Goal: Transaction & Acquisition: Purchase product/service

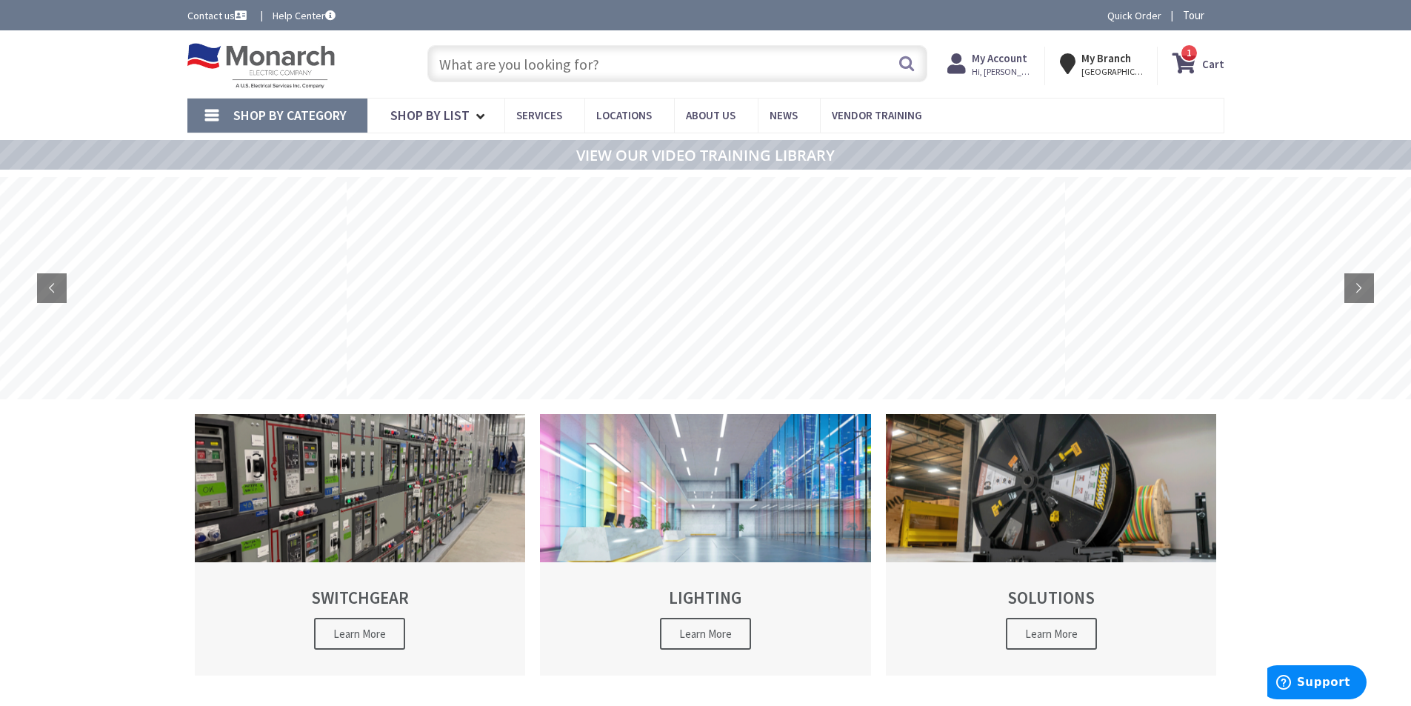
click at [284, 118] on span "Shop By Category" at bounding box center [289, 115] width 113 height 17
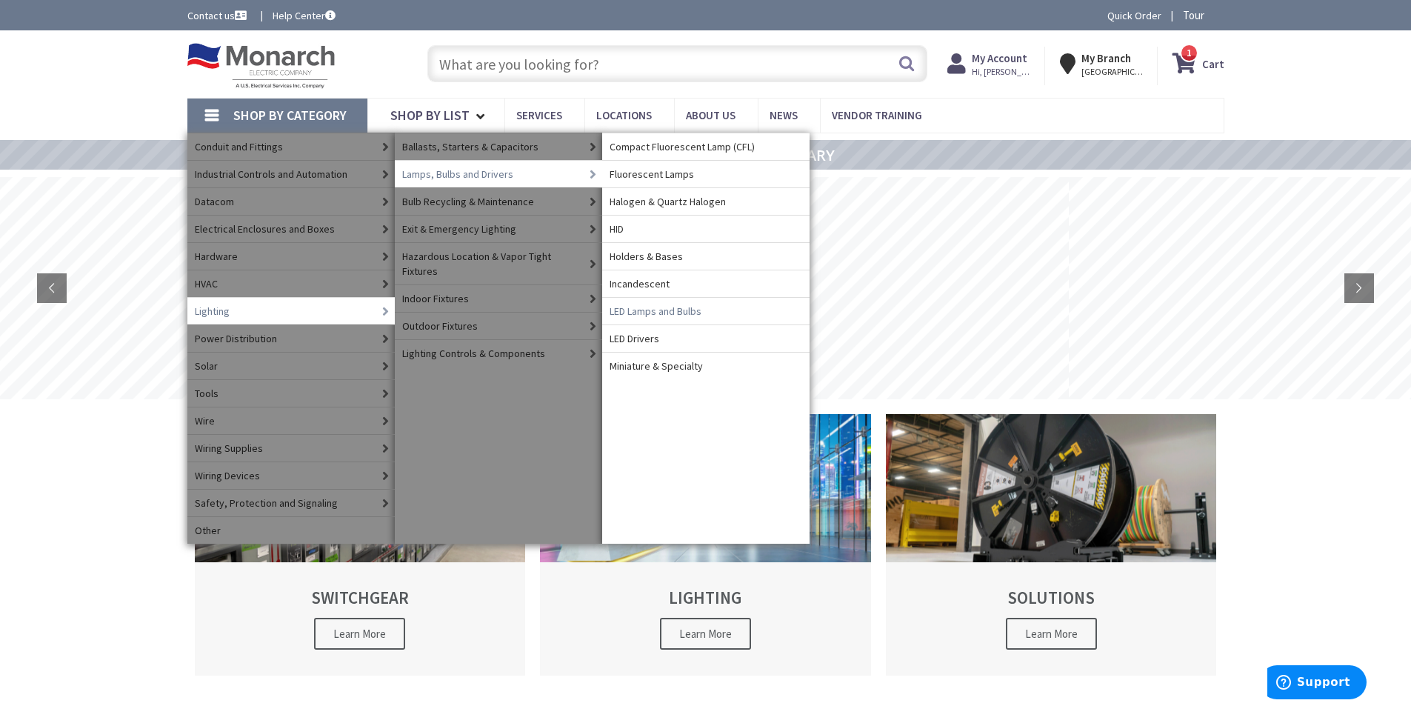
click at [649, 313] on span "LED Lamps and Bulbs" at bounding box center [656, 311] width 92 height 15
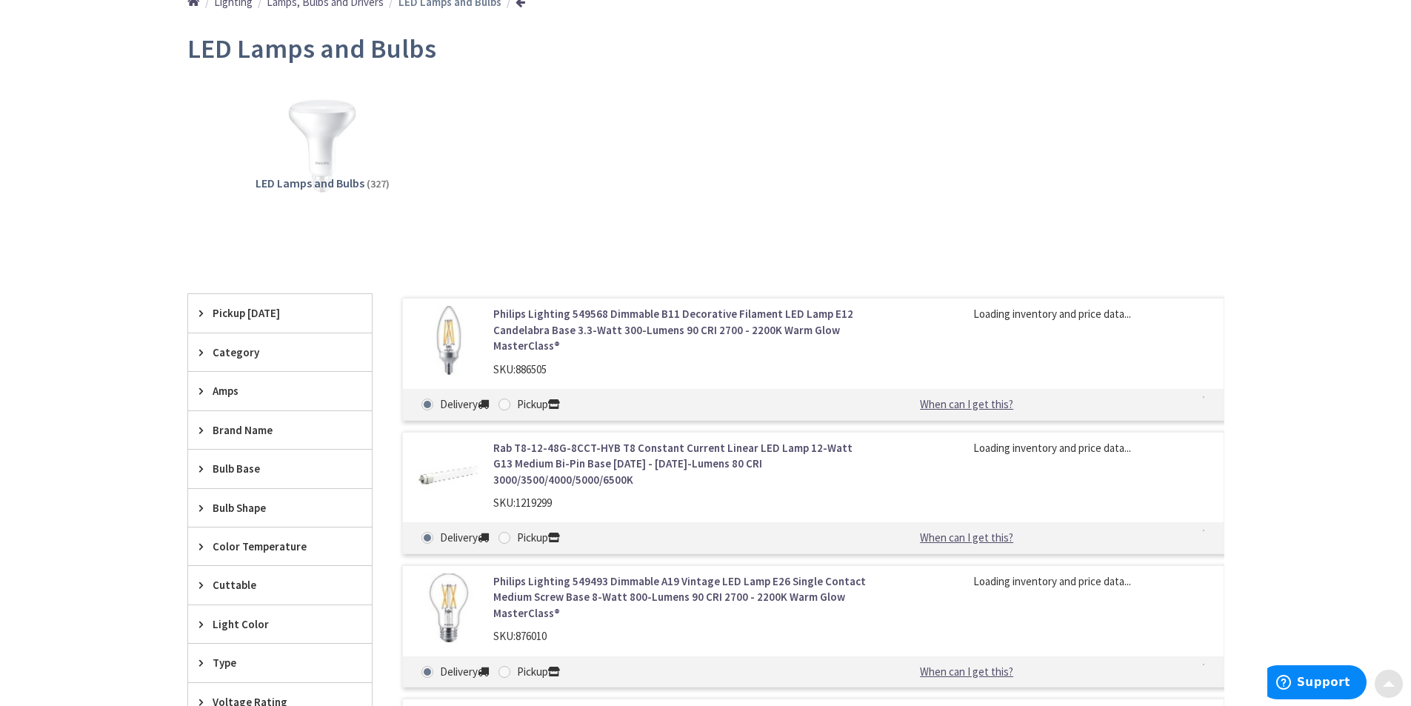
scroll to position [222, 0]
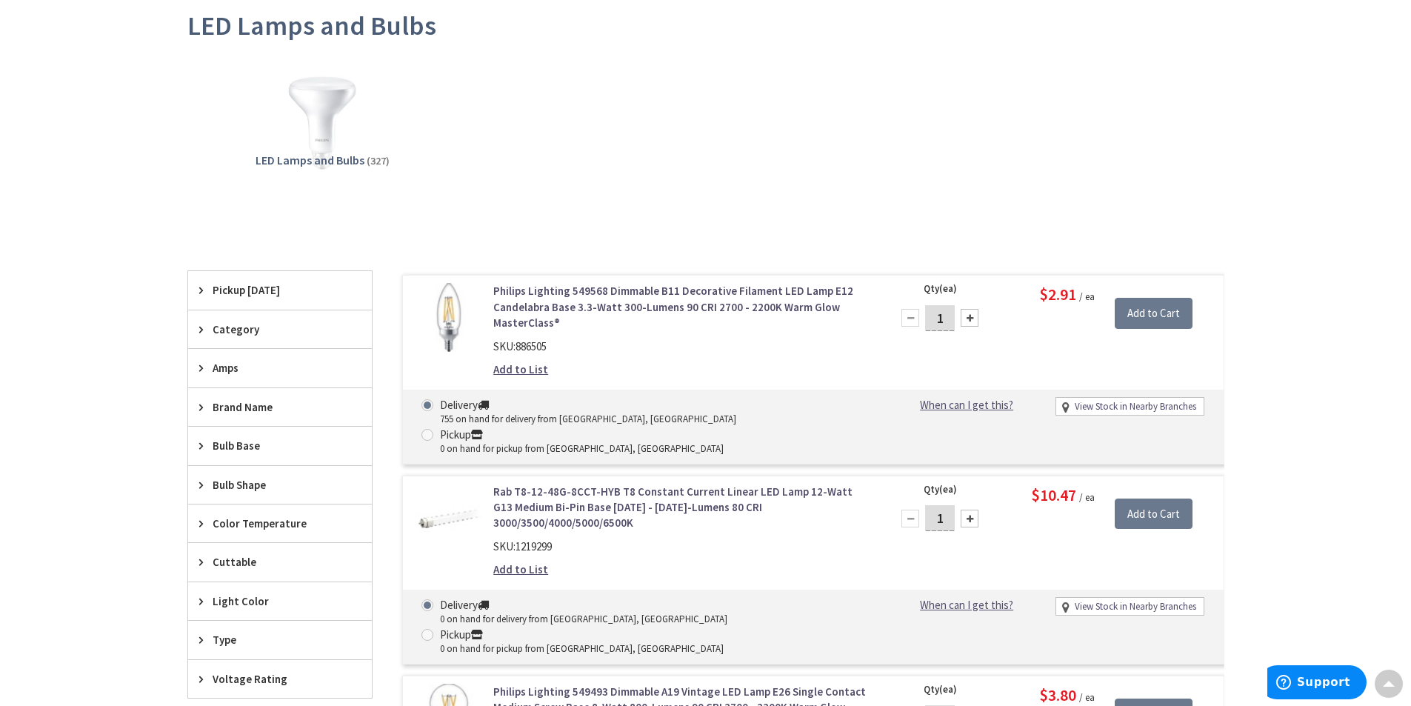
click at [202, 331] on icon at bounding box center [204, 329] width 11 height 11
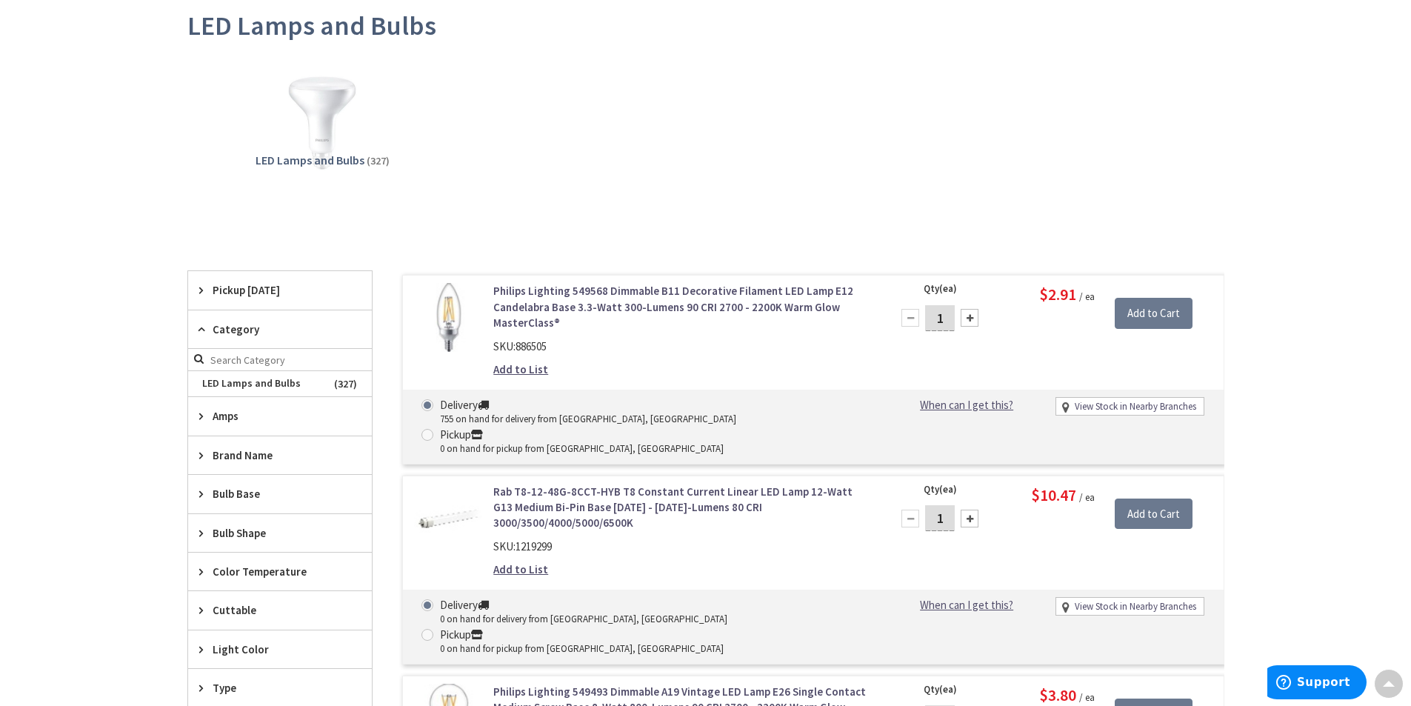
click at [202, 331] on icon at bounding box center [204, 329] width 11 height 11
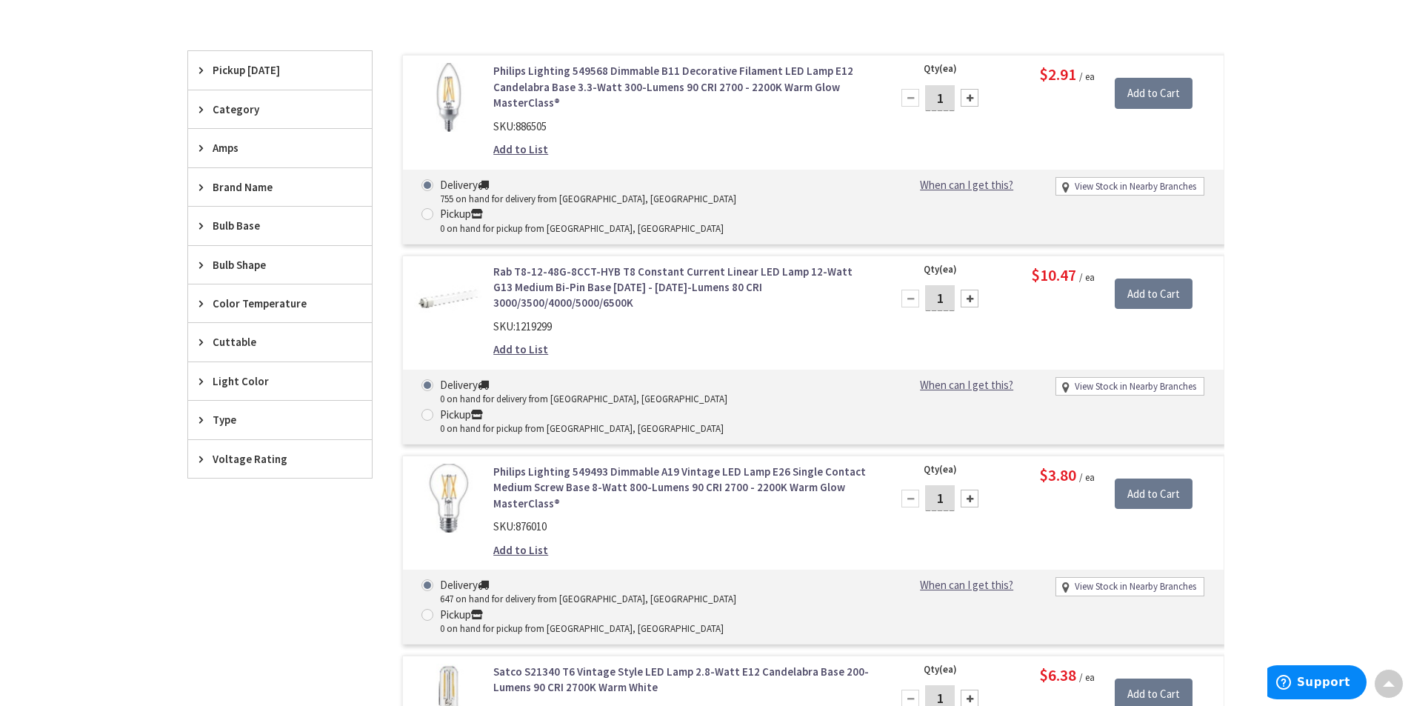
scroll to position [447, 0]
click at [199, 224] on icon at bounding box center [204, 223] width 11 height 11
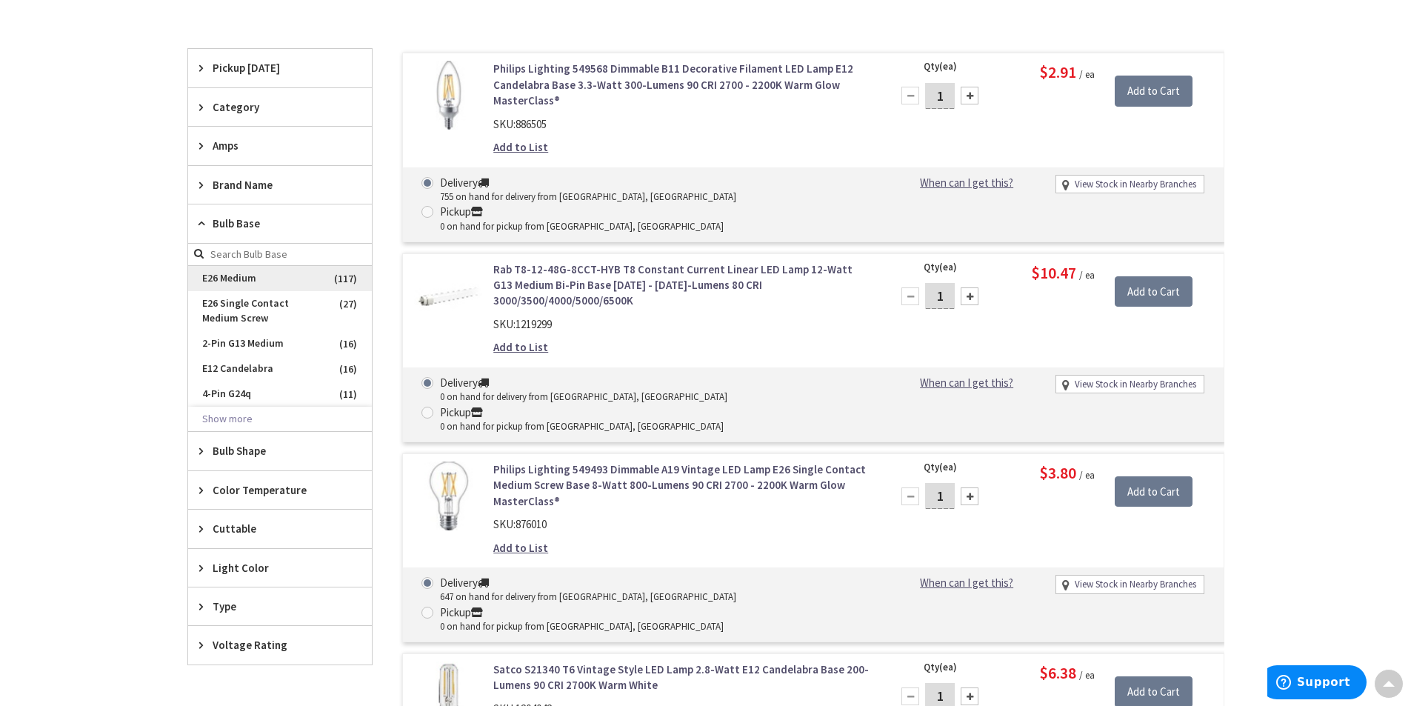
click at [256, 273] on span "E26 Medium" at bounding box center [280, 278] width 184 height 25
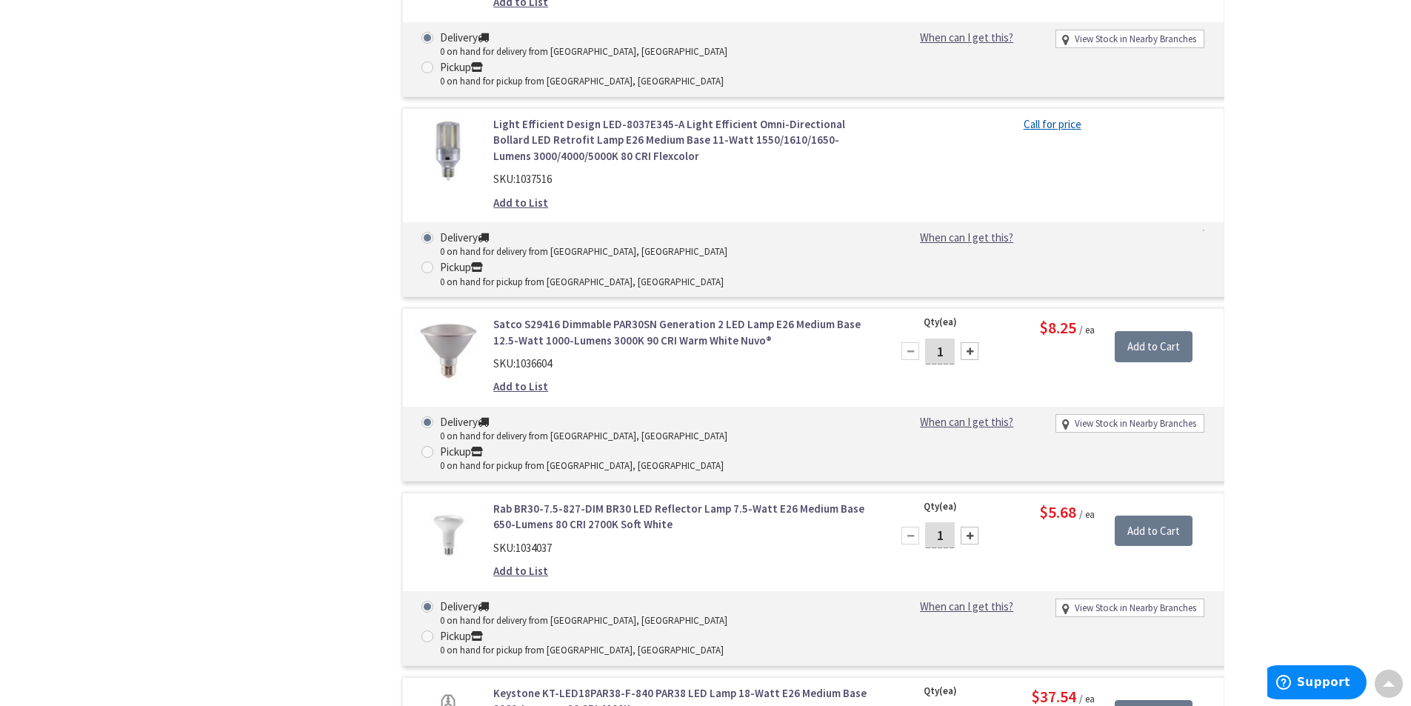
scroll to position [9539, 0]
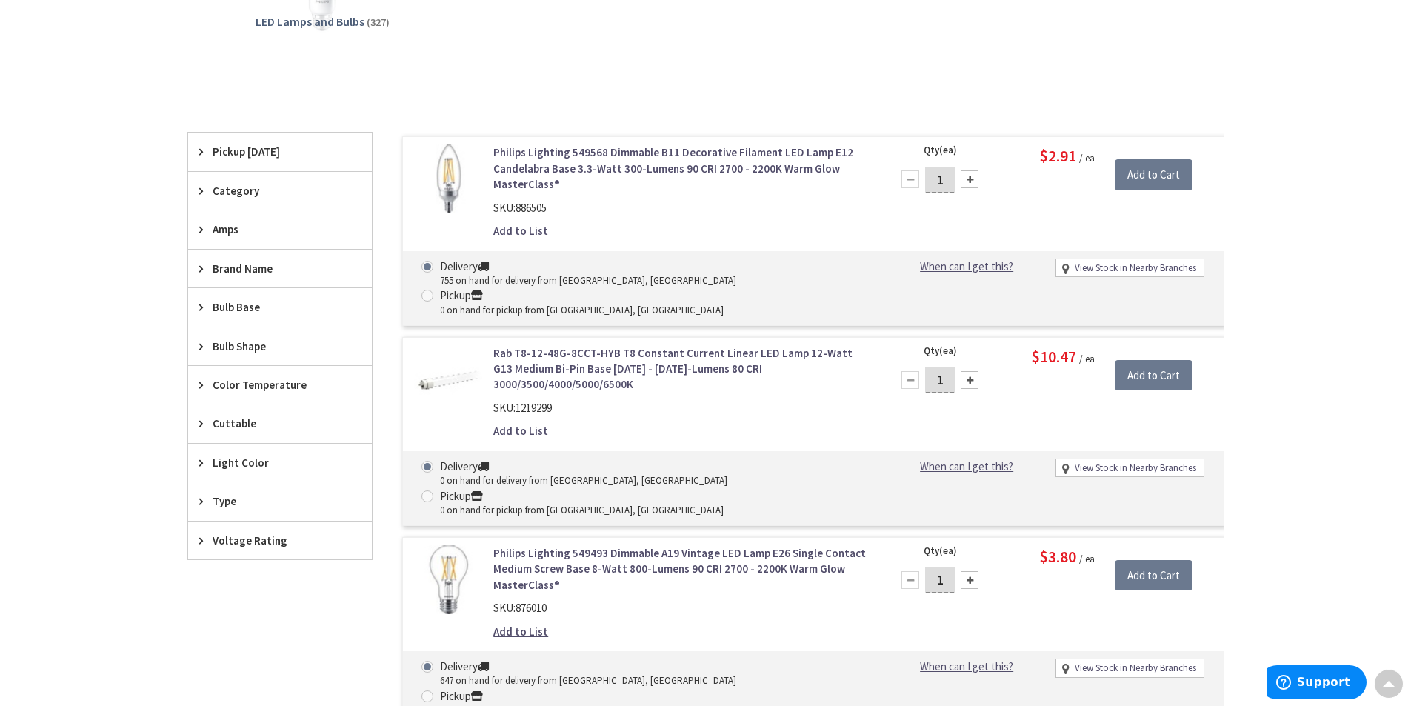
scroll to position [365, 0]
click at [203, 505] on div "Type" at bounding box center [280, 499] width 184 height 38
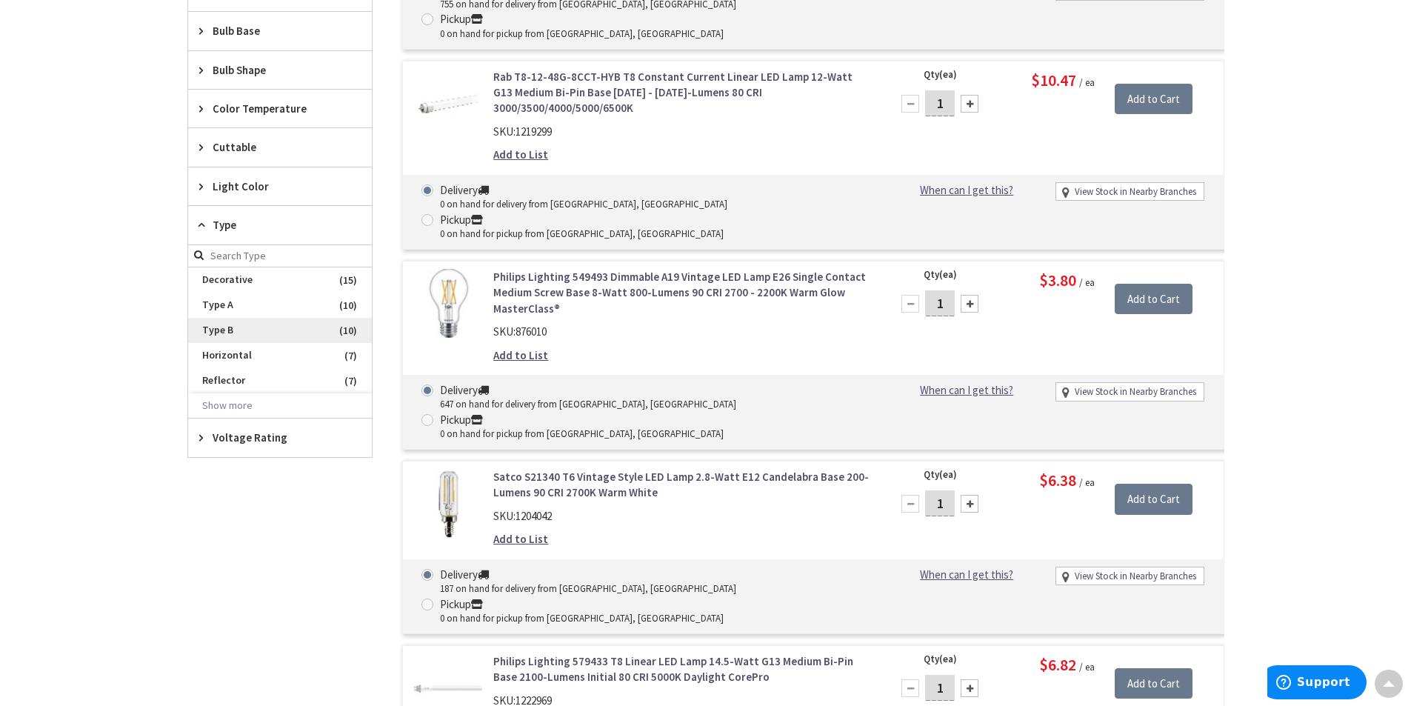
scroll to position [662, 0]
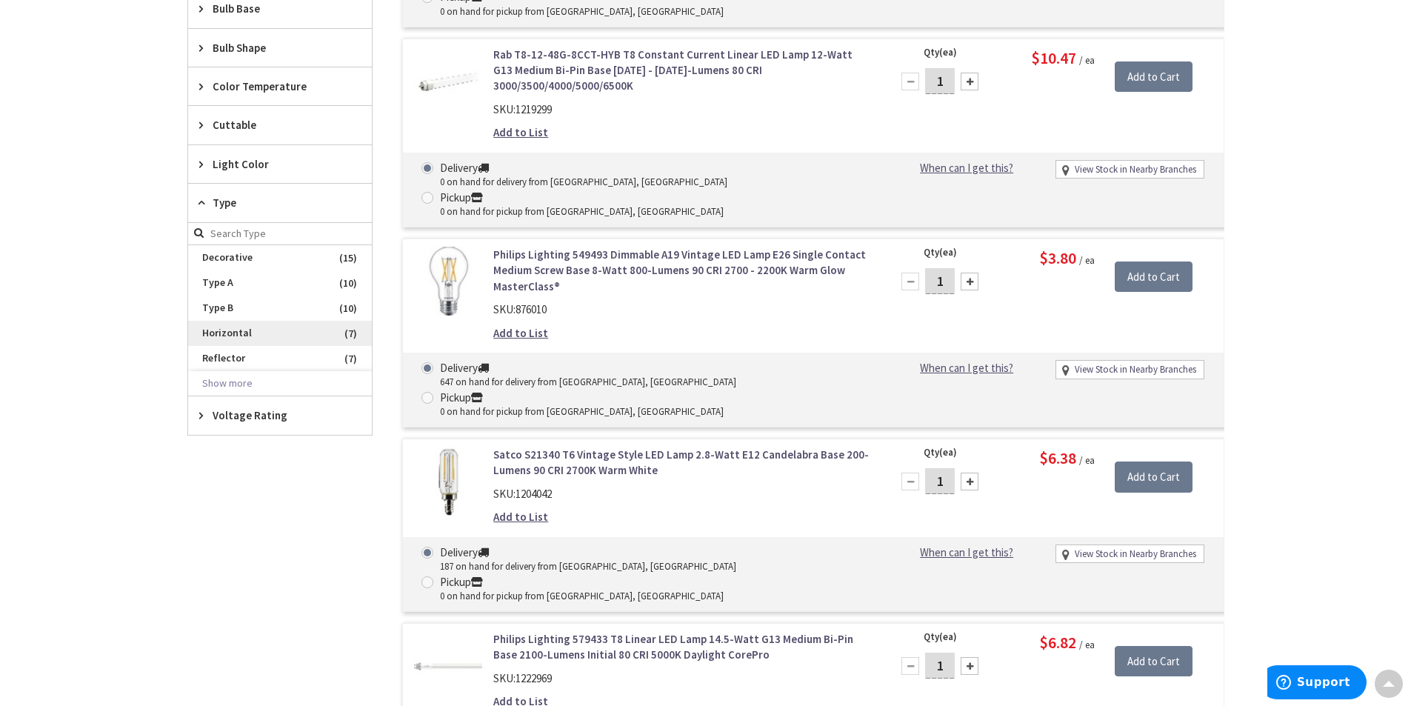
click at [214, 336] on span "Horizontal" at bounding box center [280, 333] width 184 height 25
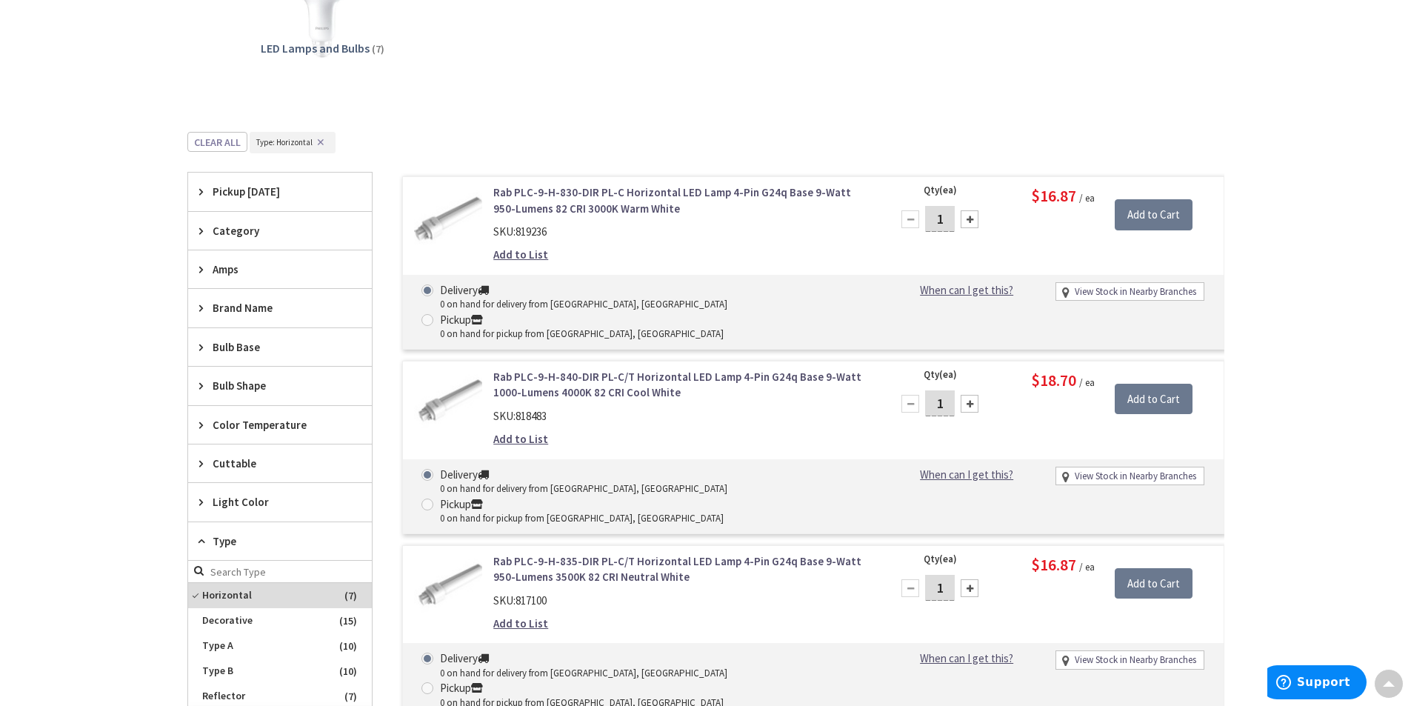
scroll to position [305, 0]
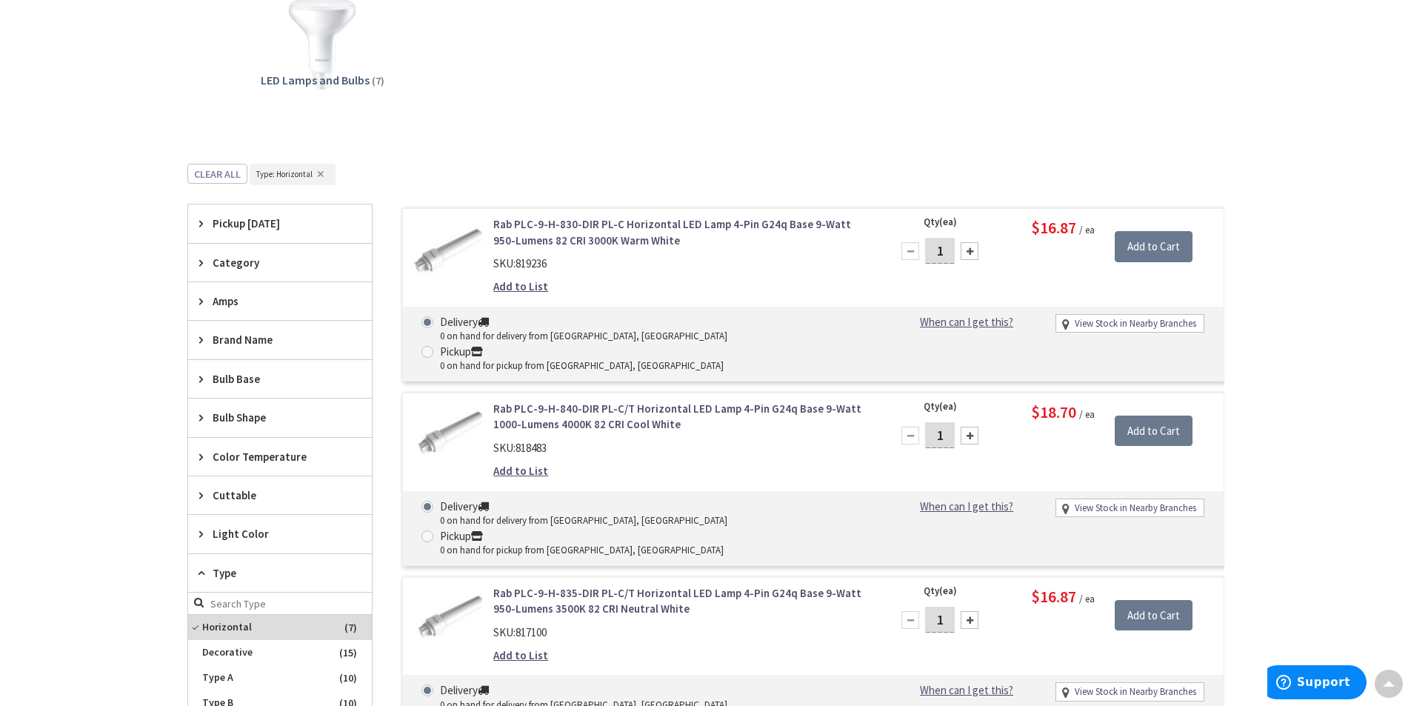
click at [325, 174] on button "✕" at bounding box center [321, 174] width 16 height 10
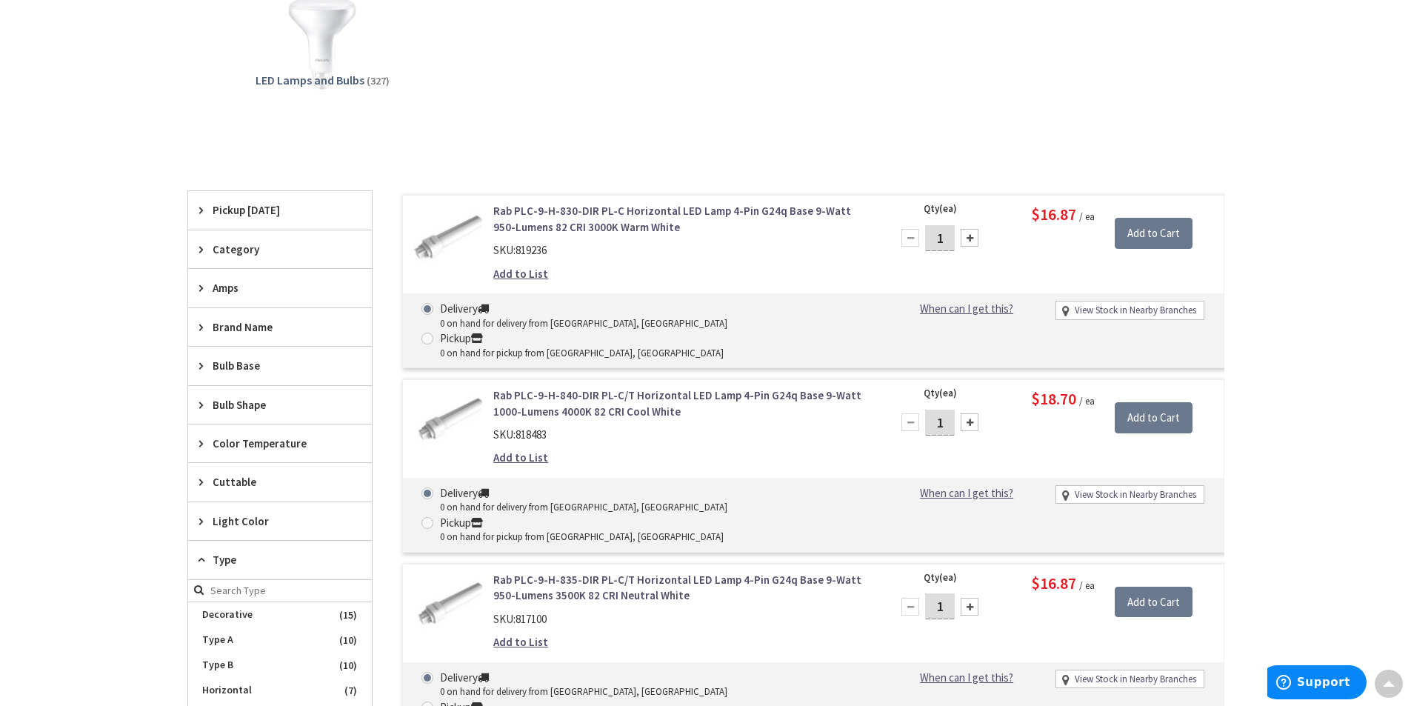
click at [195, 372] on div "Bulb Base" at bounding box center [280, 366] width 184 height 38
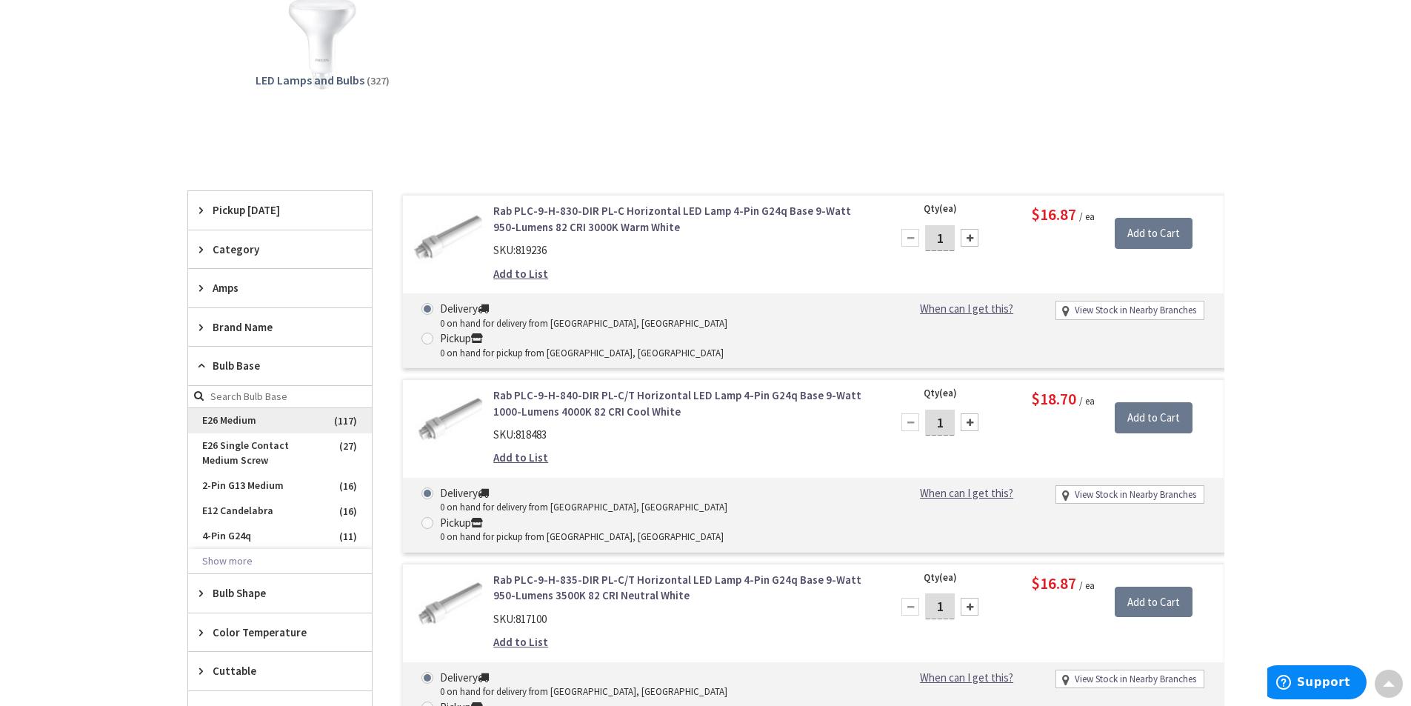
click at [230, 419] on span "E26 Medium" at bounding box center [280, 420] width 184 height 25
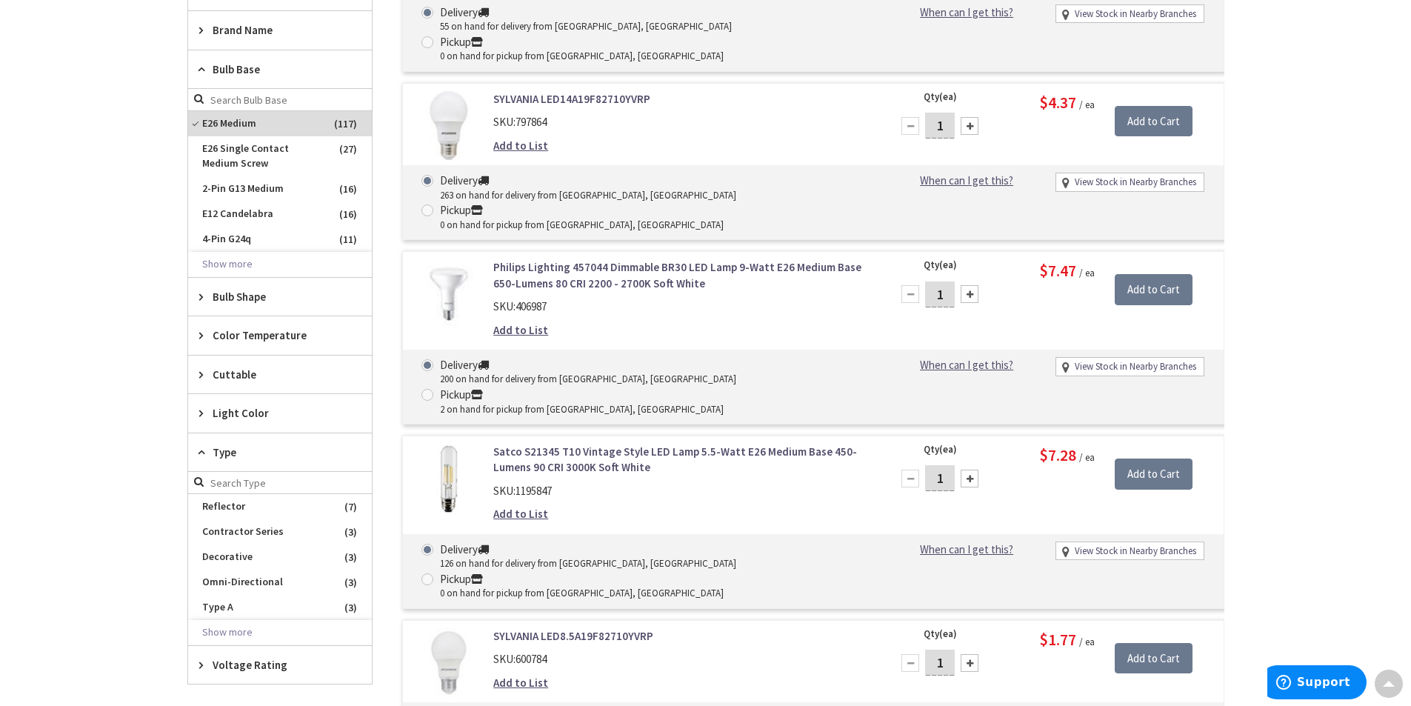
scroll to position [601, 0]
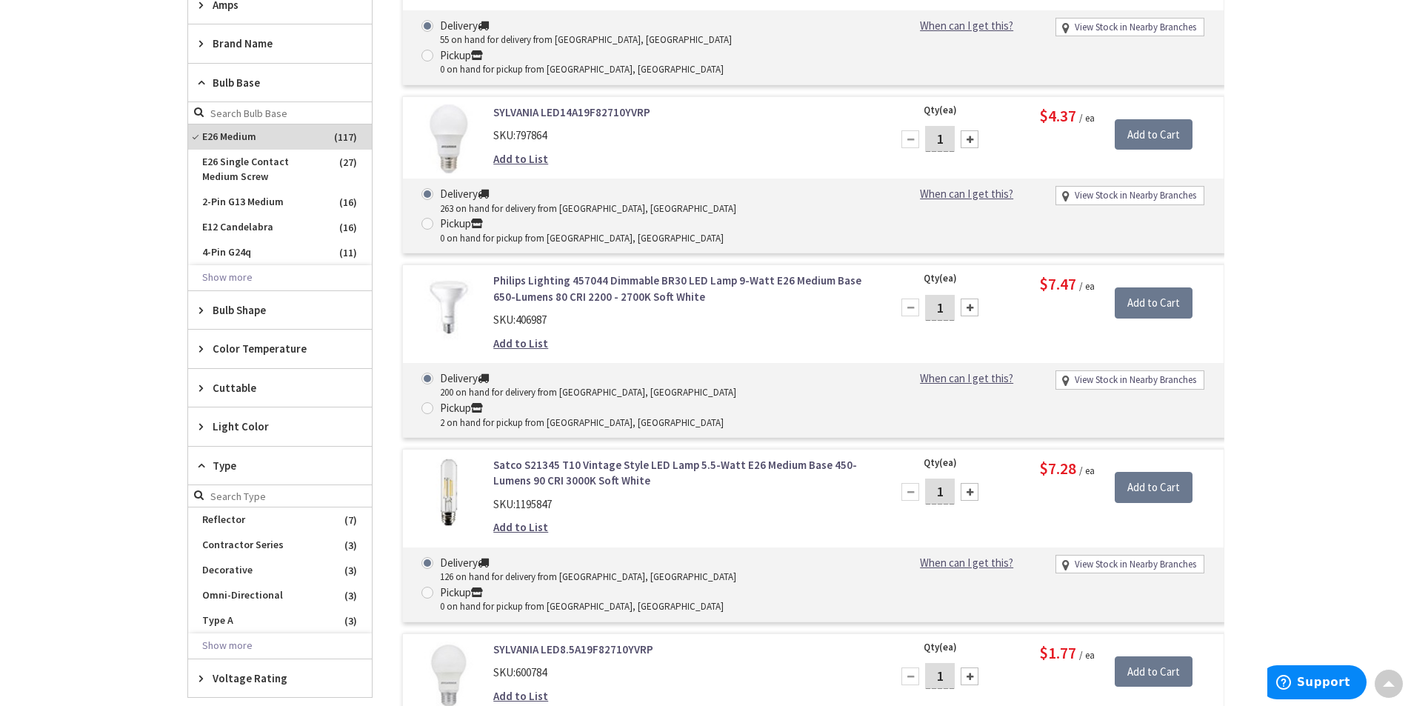
click at [202, 315] on div "Bulb Shape" at bounding box center [280, 310] width 184 height 38
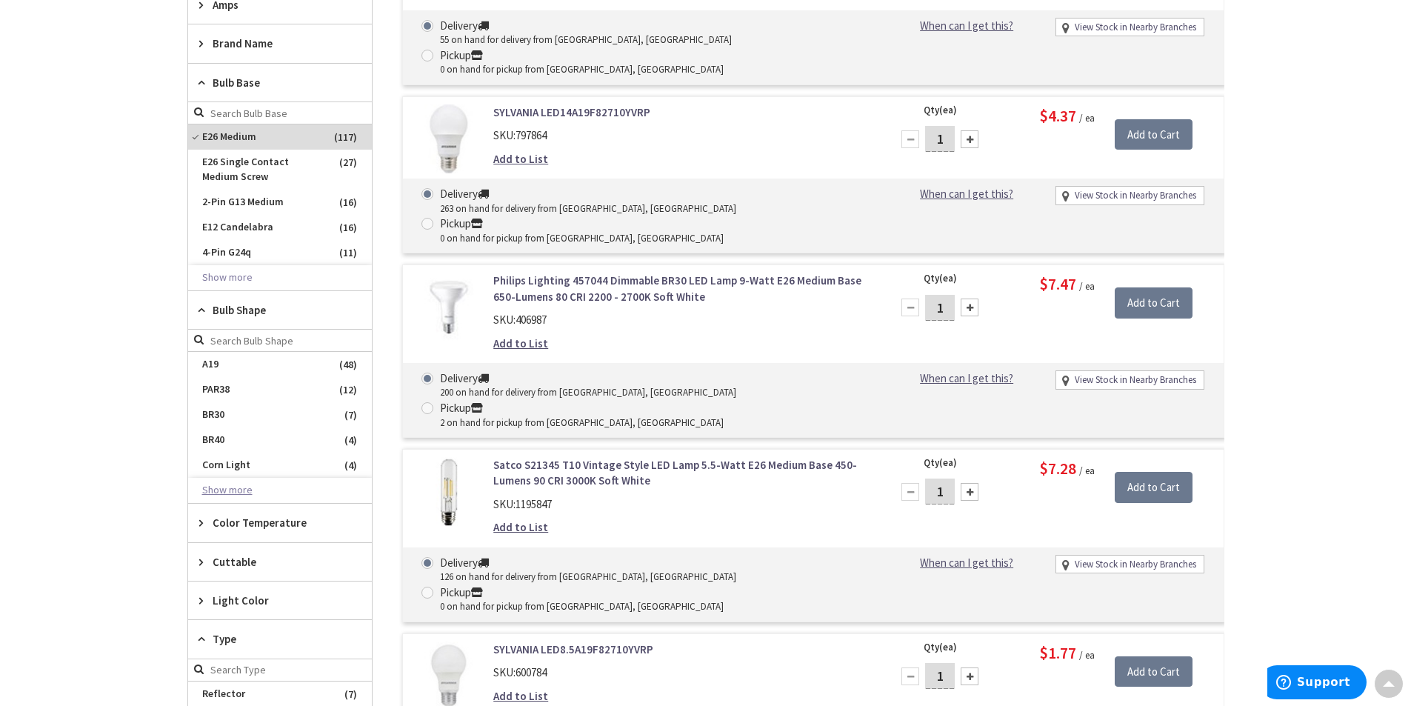
click at [239, 490] on button "Show more" at bounding box center [280, 490] width 184 height 25
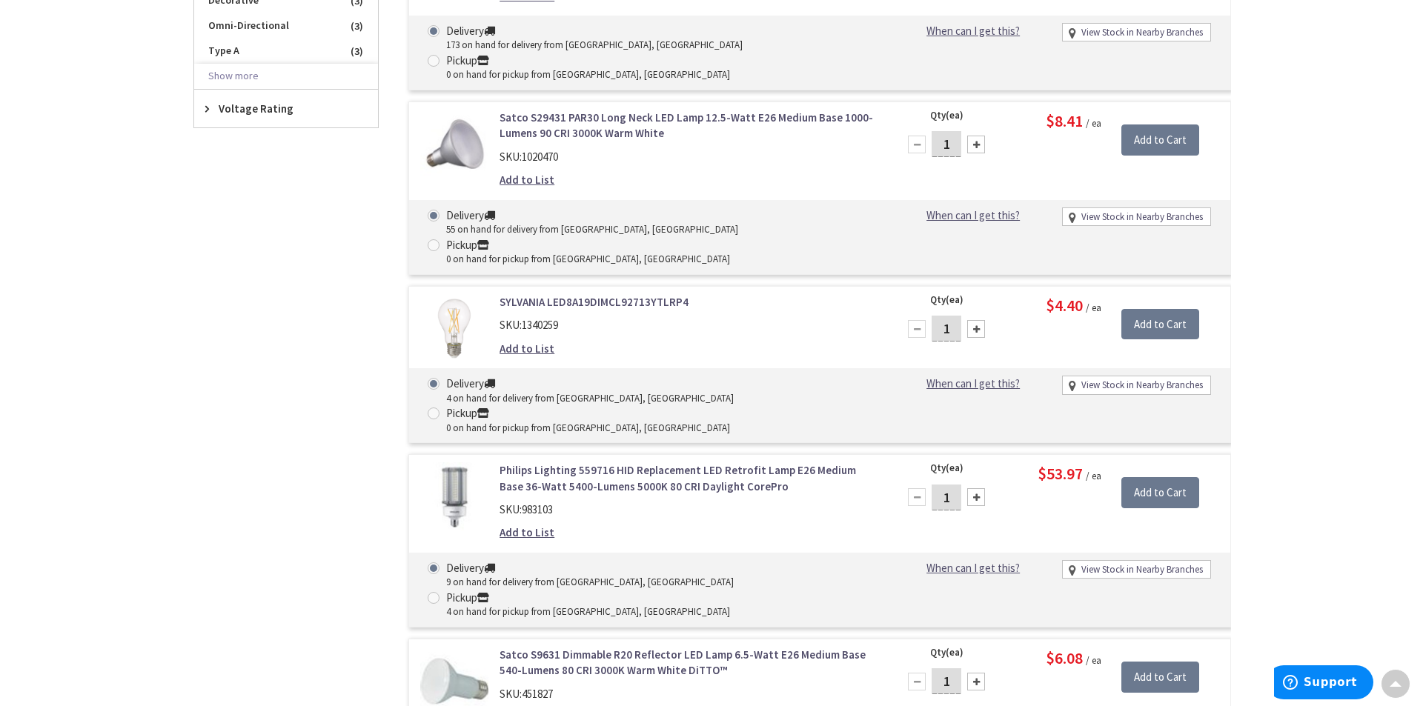
scroll to position [1416, 0]
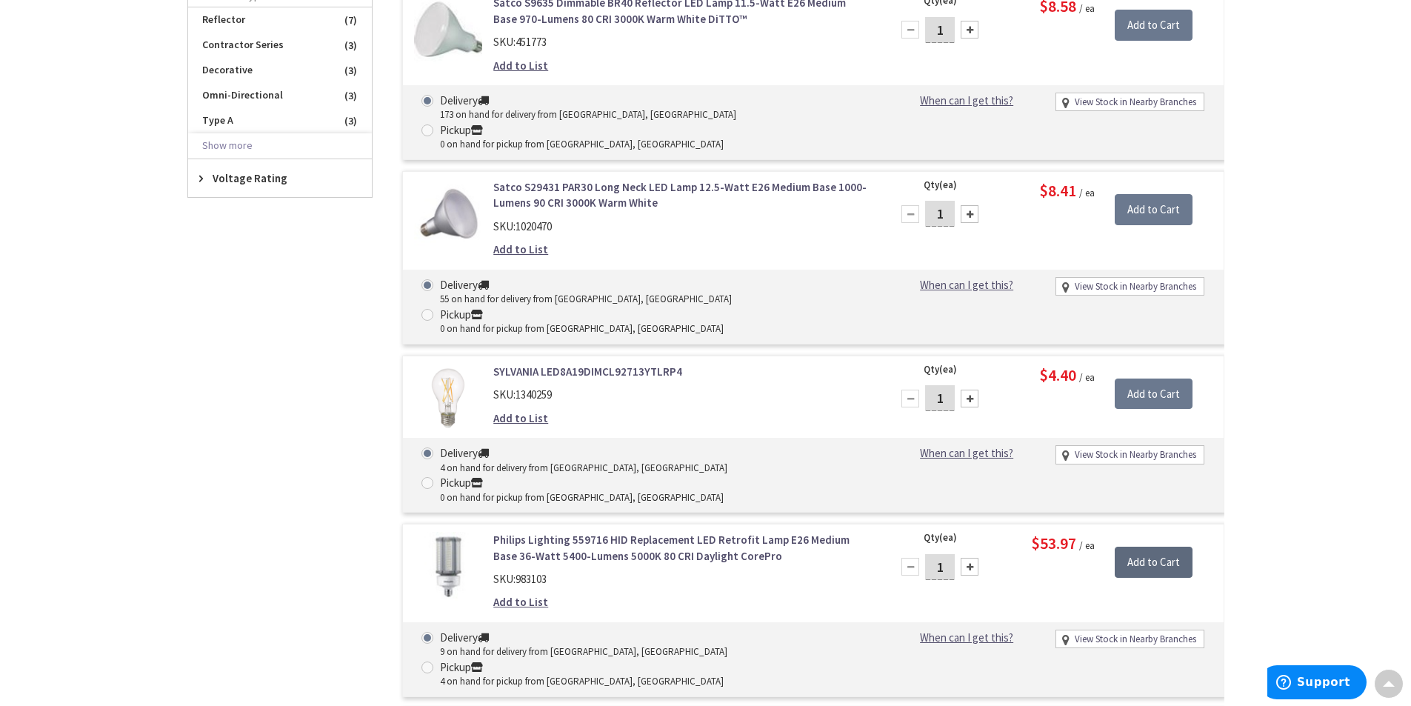
click at [1148, 547] on input "Add to Cart" at bounding box center [1154, 562] width 78 height 31
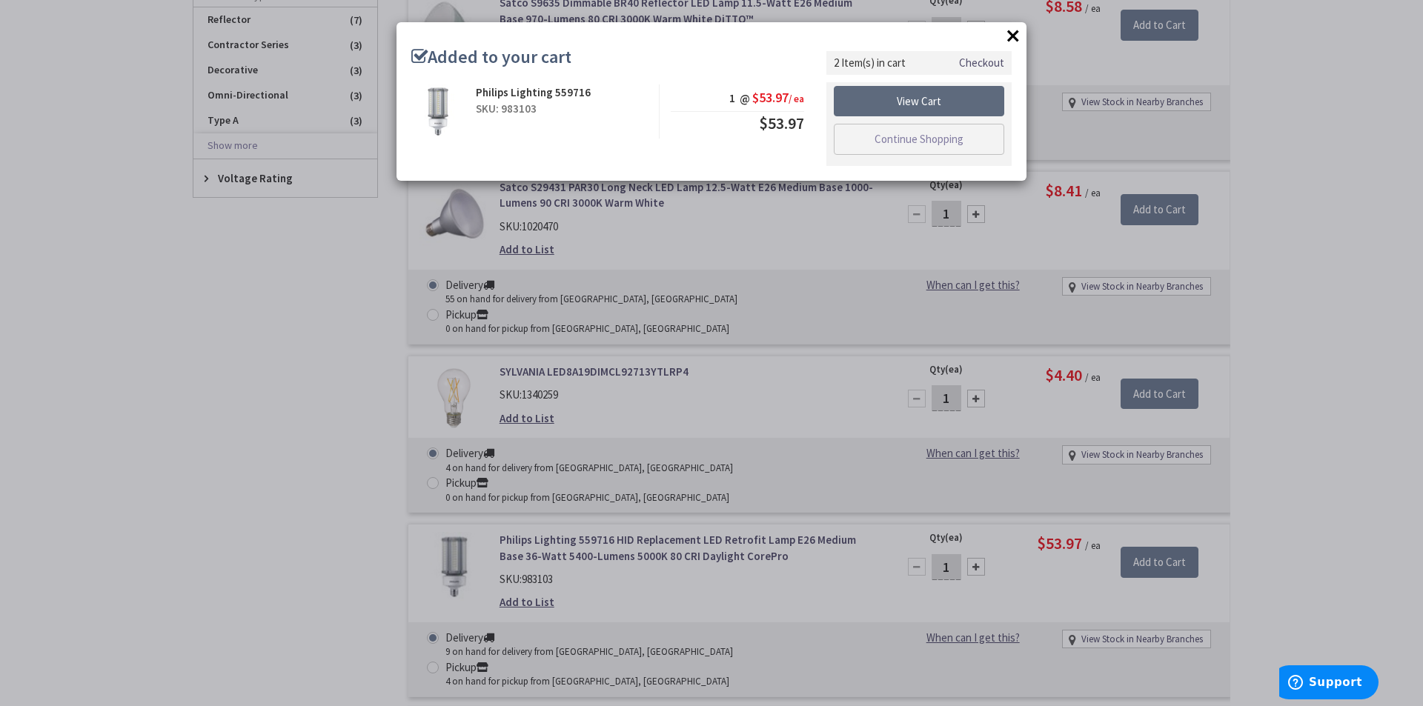
click at [931, 107] on link "View Cart" at bounding box center [919, 101] width 170 height 31
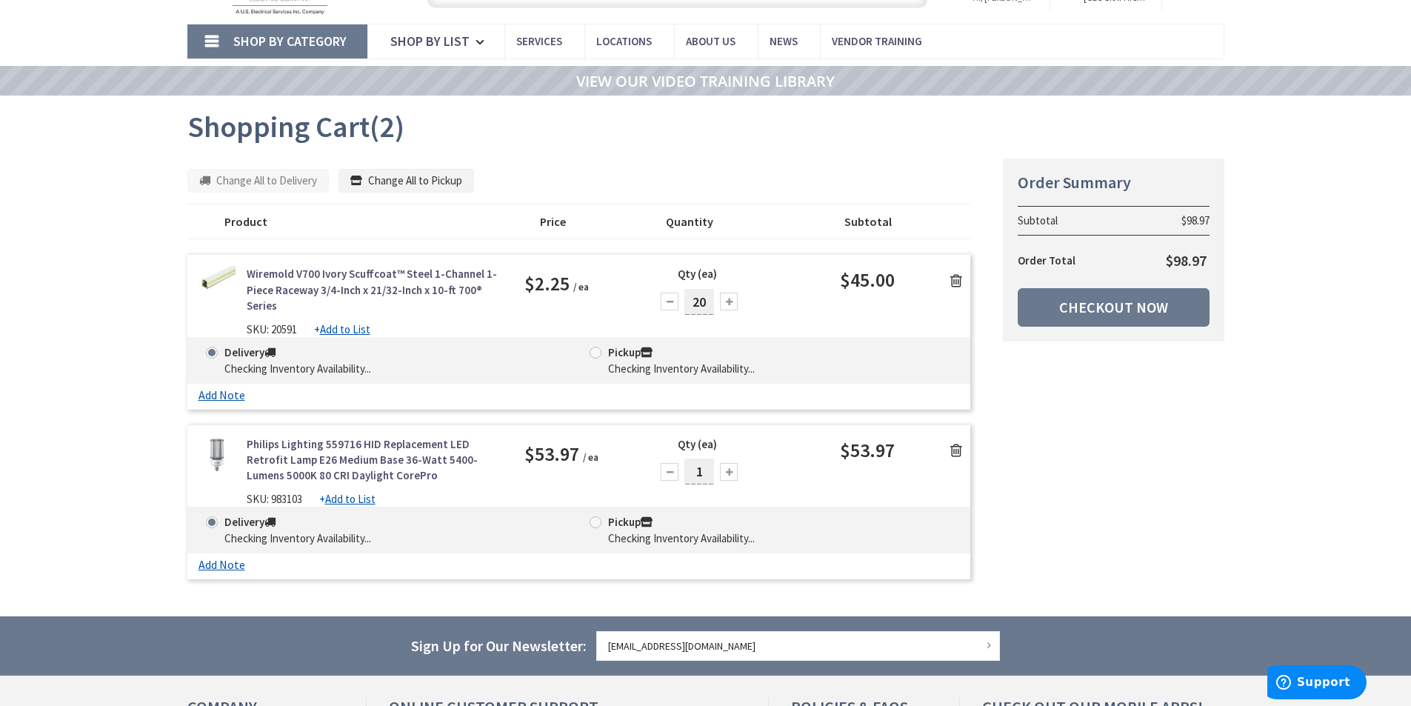
click at [957, 281] on icon at bounding box center [957, 280] width 12 height 15
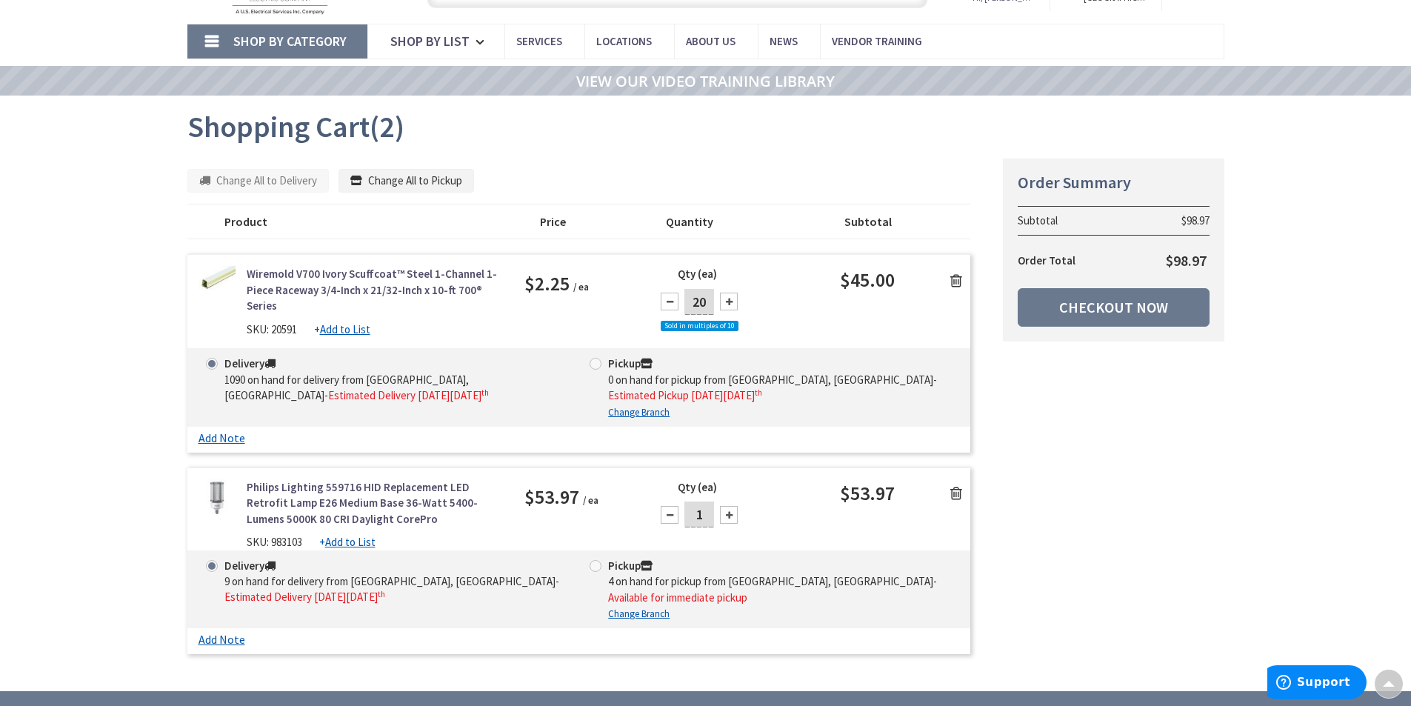
click at [954, 277] on icon at bounding box center [957, 280] width 12 height 15
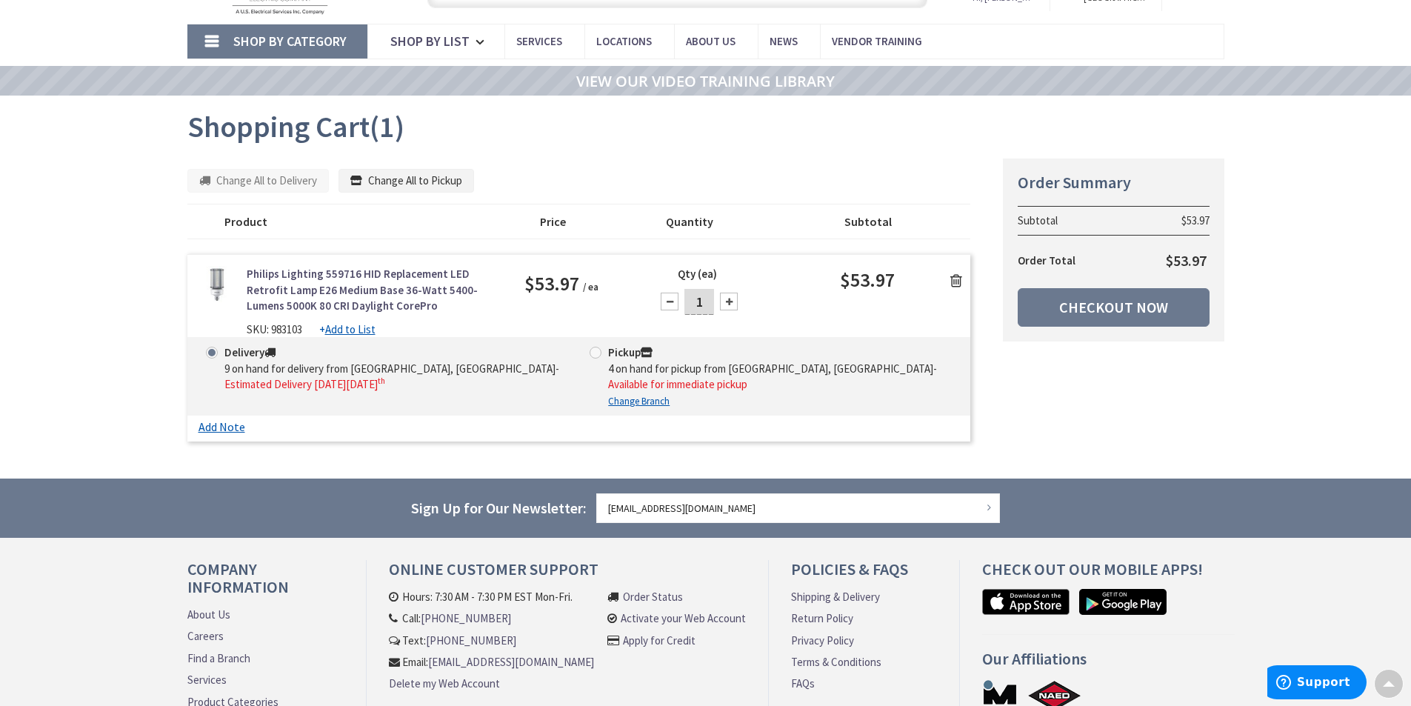
click at [728, 298] on div at bounding box center [729, 302] width 18 height 18
type input "5"
